Goal: Task Accomplishment & Management: Use online tool/utility

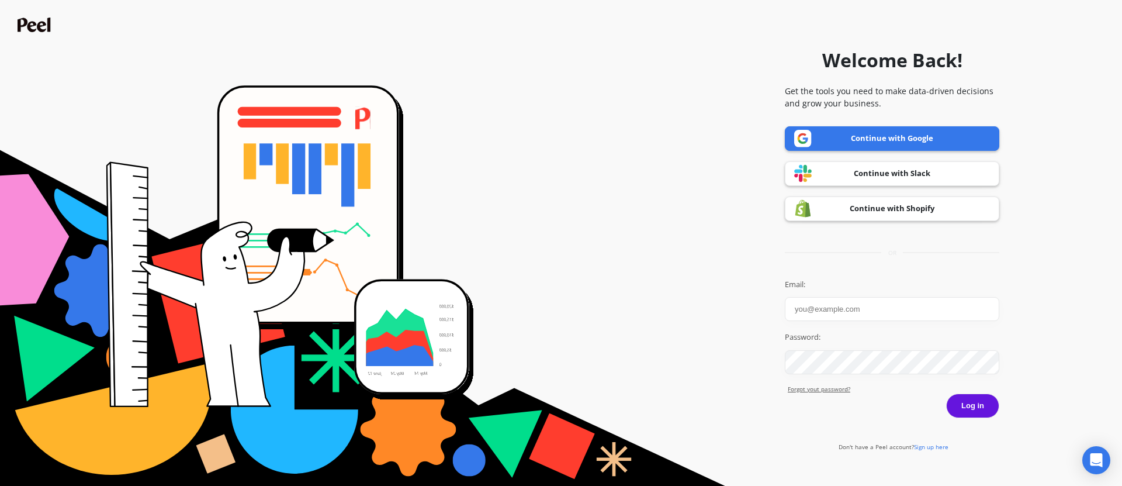
type input "[PERSON_NAME][EMAIL_ADDRESS][DOMAIN_NAME]"
click at [984, 408] on button "Log in" at bounding box center [972, 405] width 53 height 25
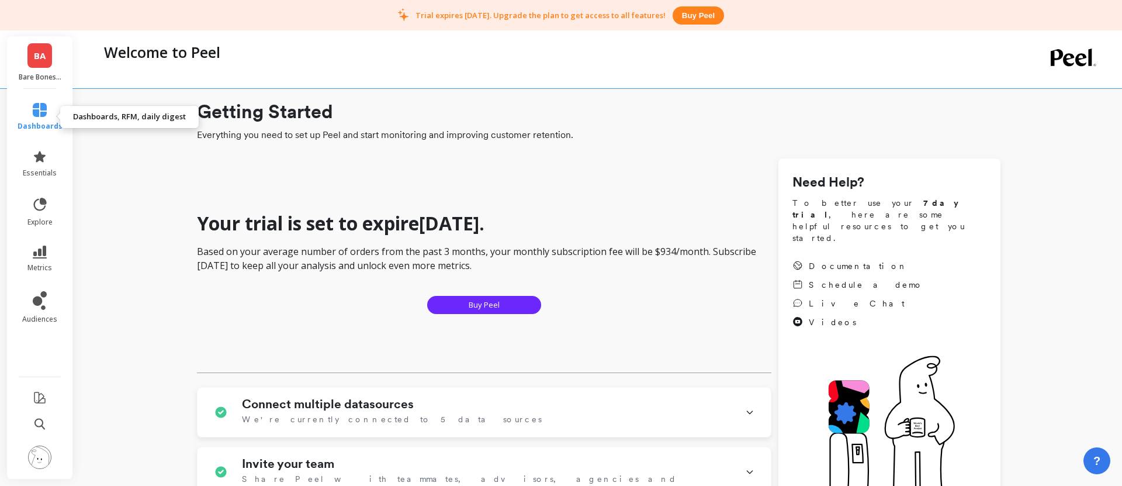
click at [44, 119] on link "dashboards" at bounding box center [40, 117] width 45 height 28
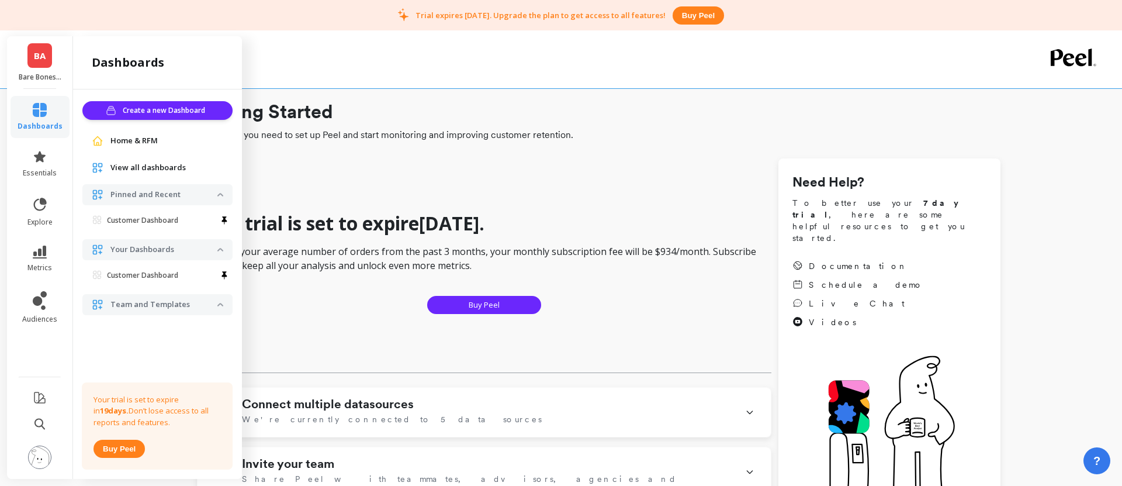
click at [147, 135] on span "Home & RFM" at bounding box center [133, 141] width 47 height 12
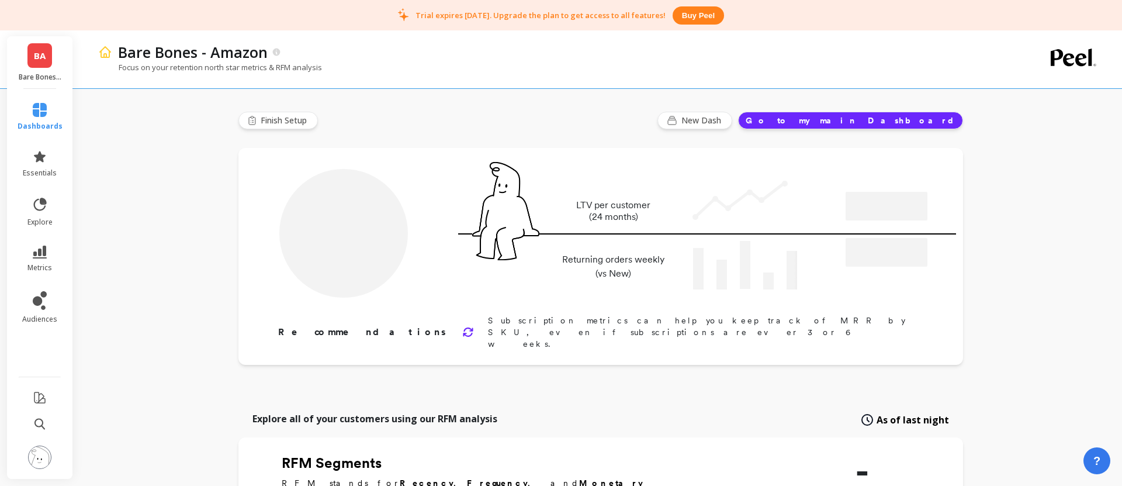
type input "Champions"
type input "15802"
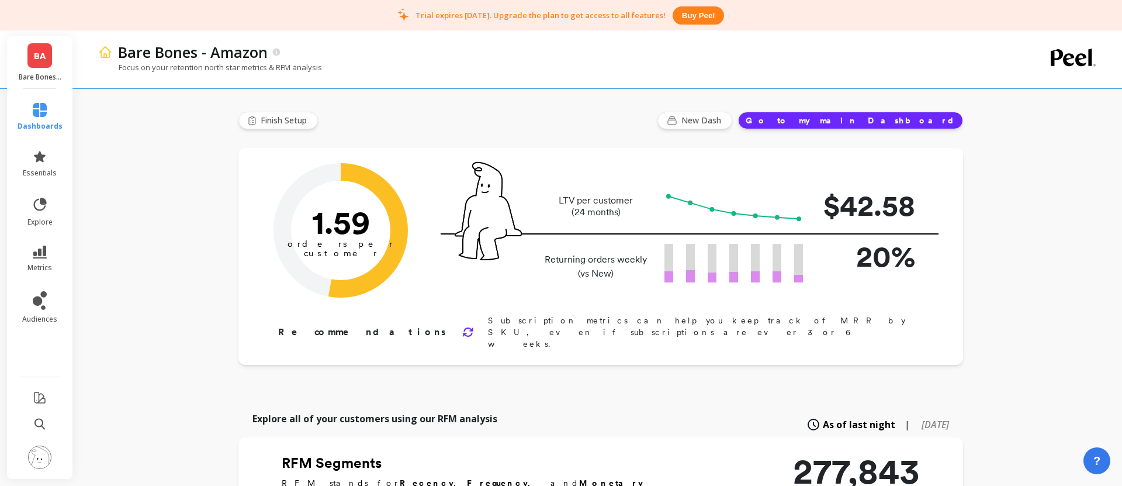
click at [904, 119] on button "Go to my main Dashboard" at bounding box center [850, 121] width 225 height 18
